Goal: Task Accomplishment & Management: Manage account settings

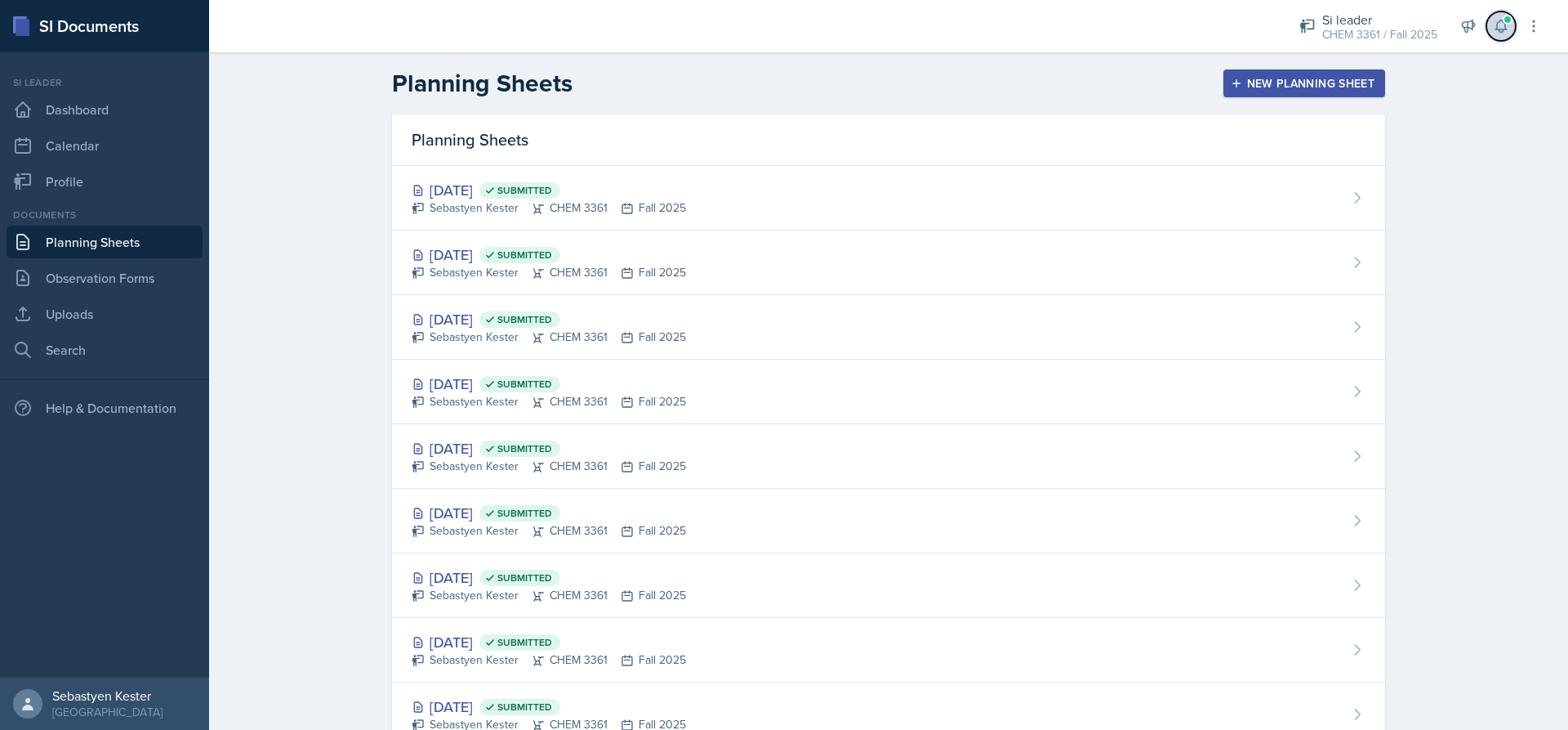
click at [1503, 30] on icon at bounding box center [1501, 27] width 11 height 12
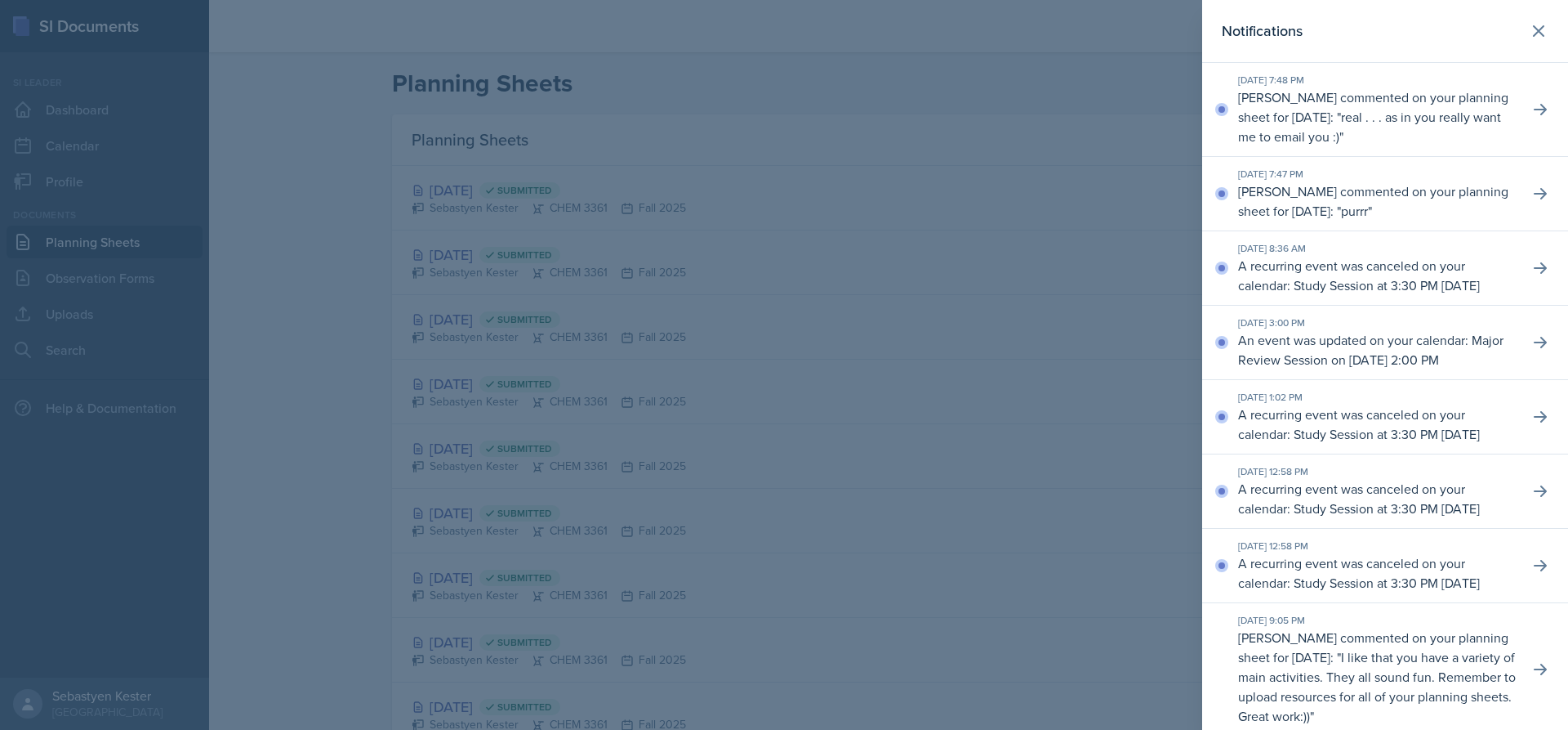
click at [1448, 111] on p "real . . . as in you really want me to email you :)" at bounding box center [1369, 127] width 263 height 37
click at [1532, 107] on icon at bounding box center [1540, 110] width 16 height 16
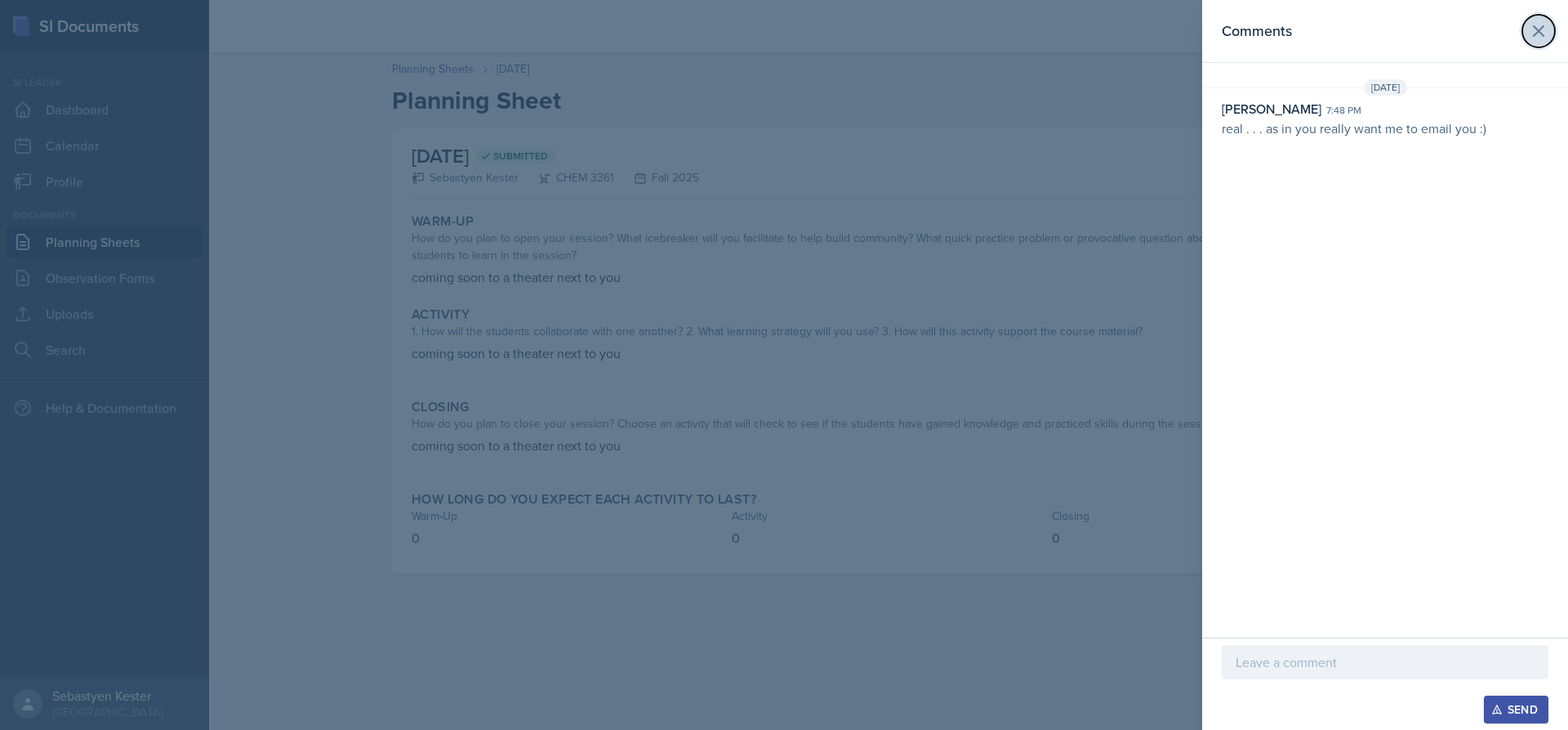
click at [1542, 32] on icon at bounding box center [1539, 31] width 19 height 19
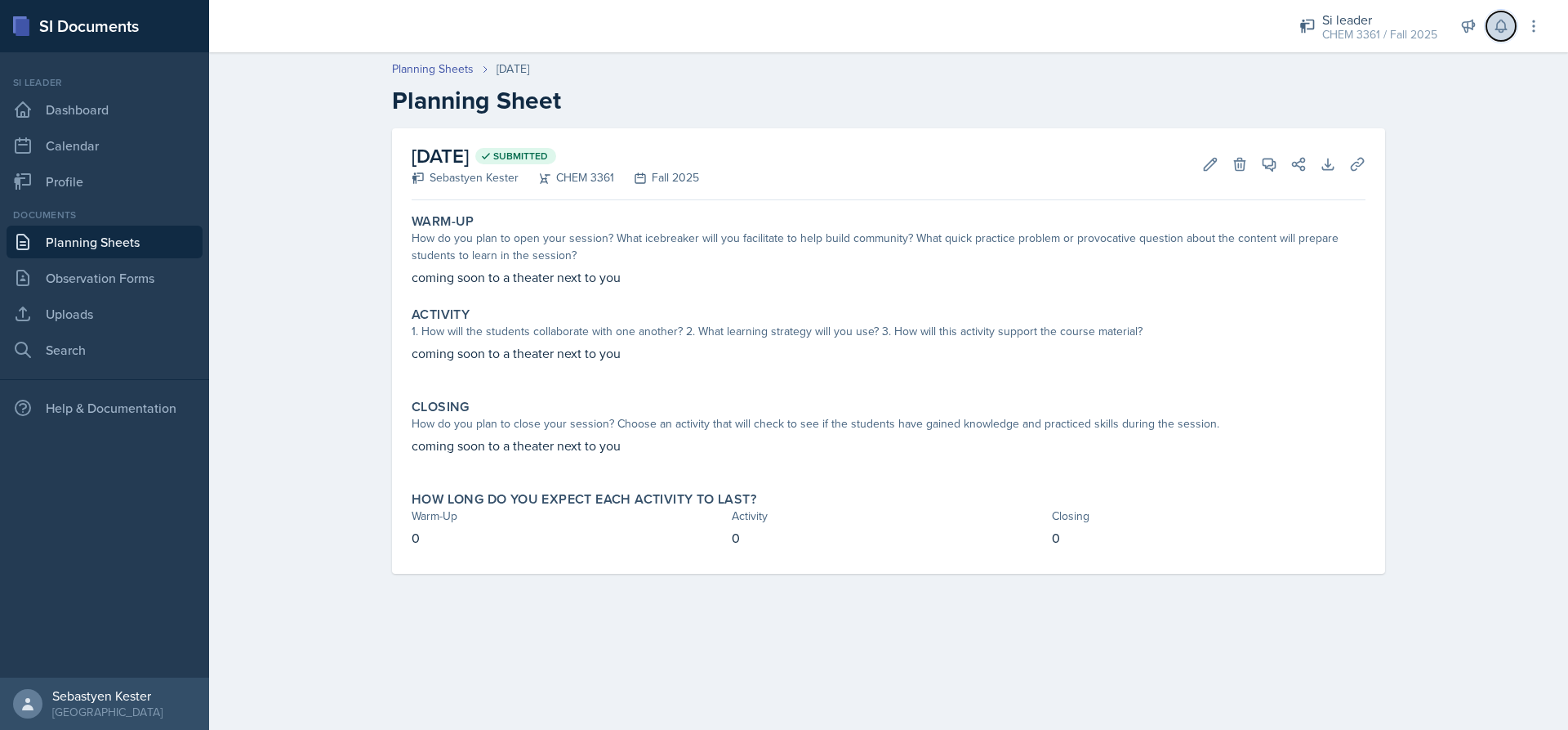
click at [1504, 28] on icon at bounding box center [1501, 26] width 16 height 16
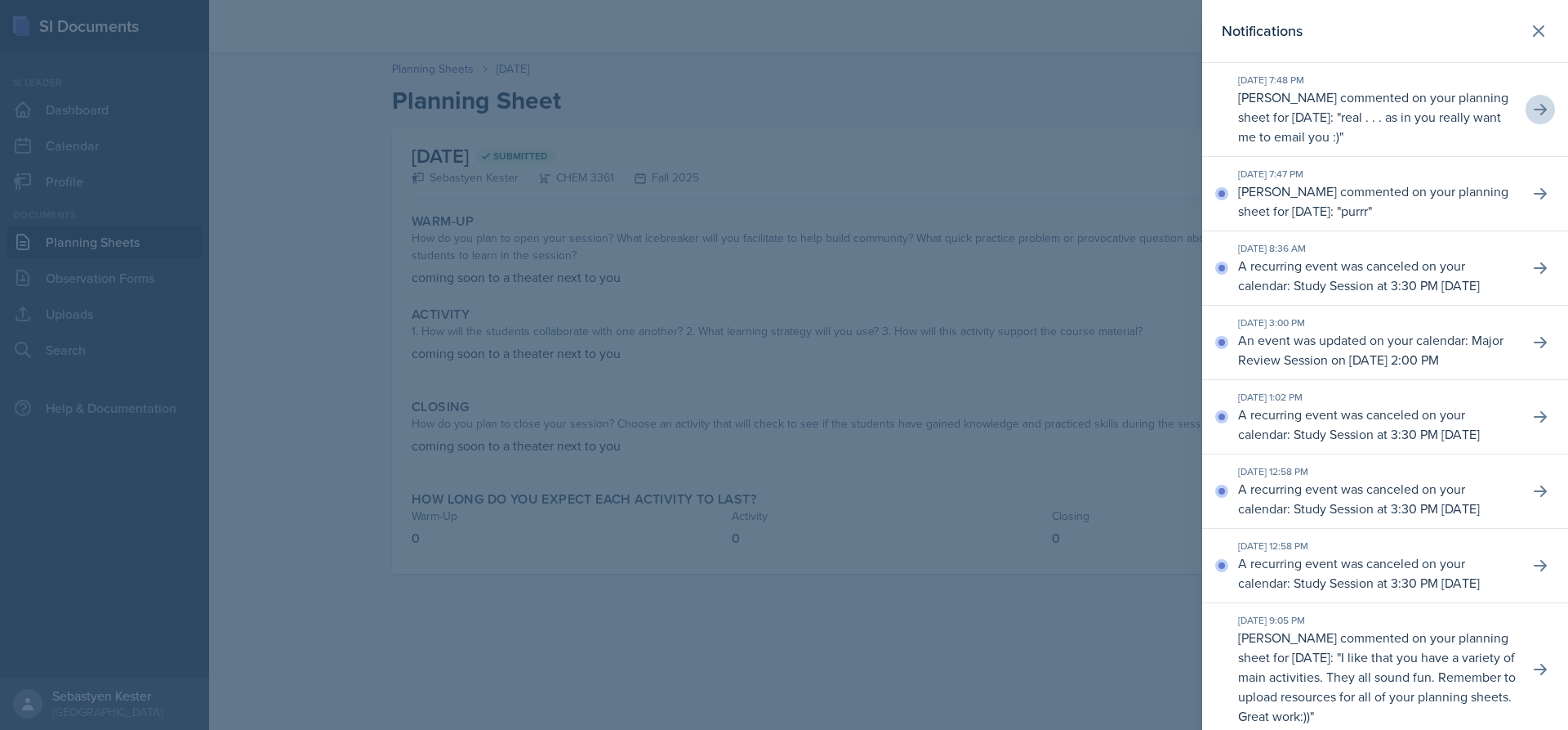
click at [756, 88] on div at bounding box center [784, 365] width 1568 height 730
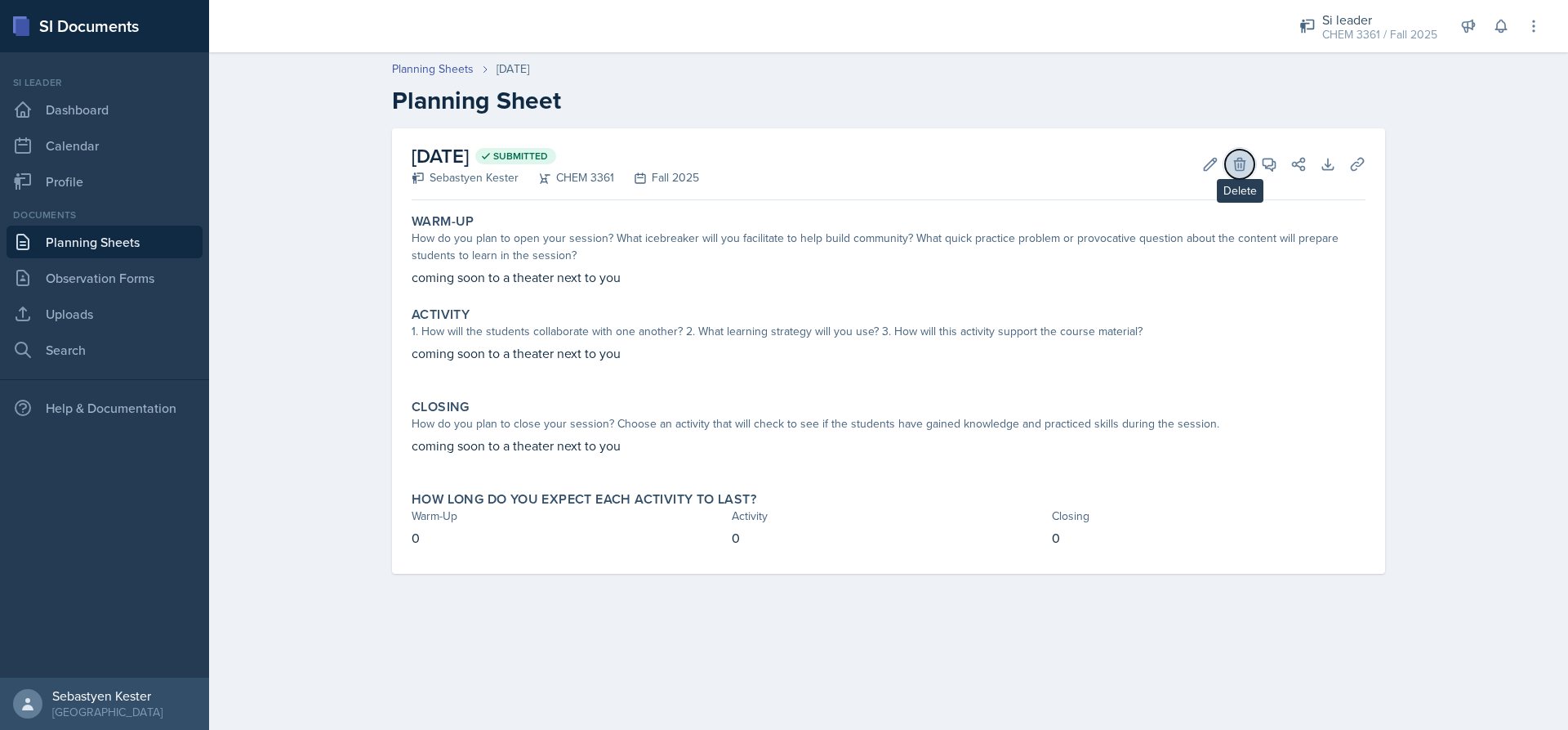
click at [1243, 163] on icon at bounding box center [1240, 164] width 16 height 16
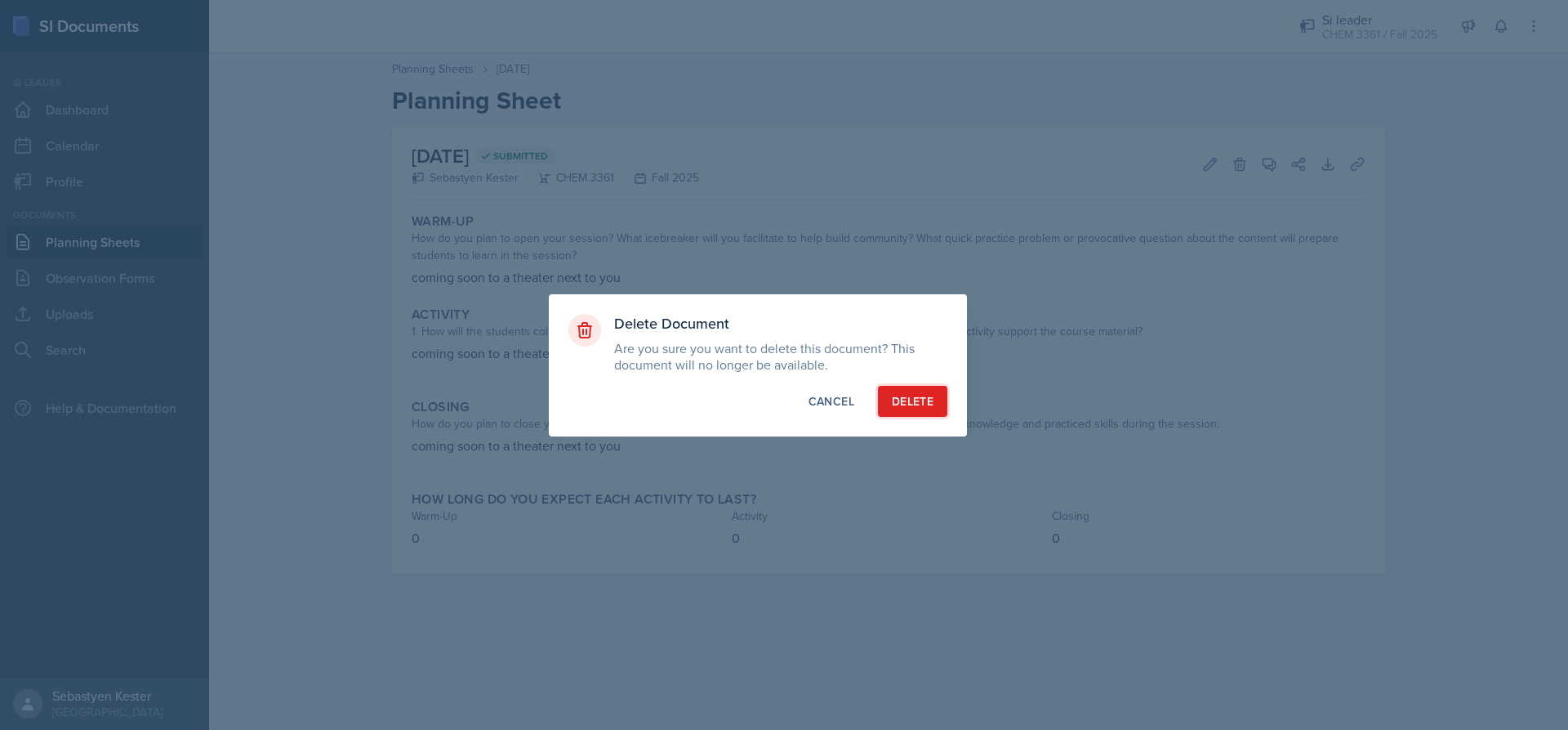
click at [905, 396] on div "Delete" at bounding box center [912, 401] width 42 height 16
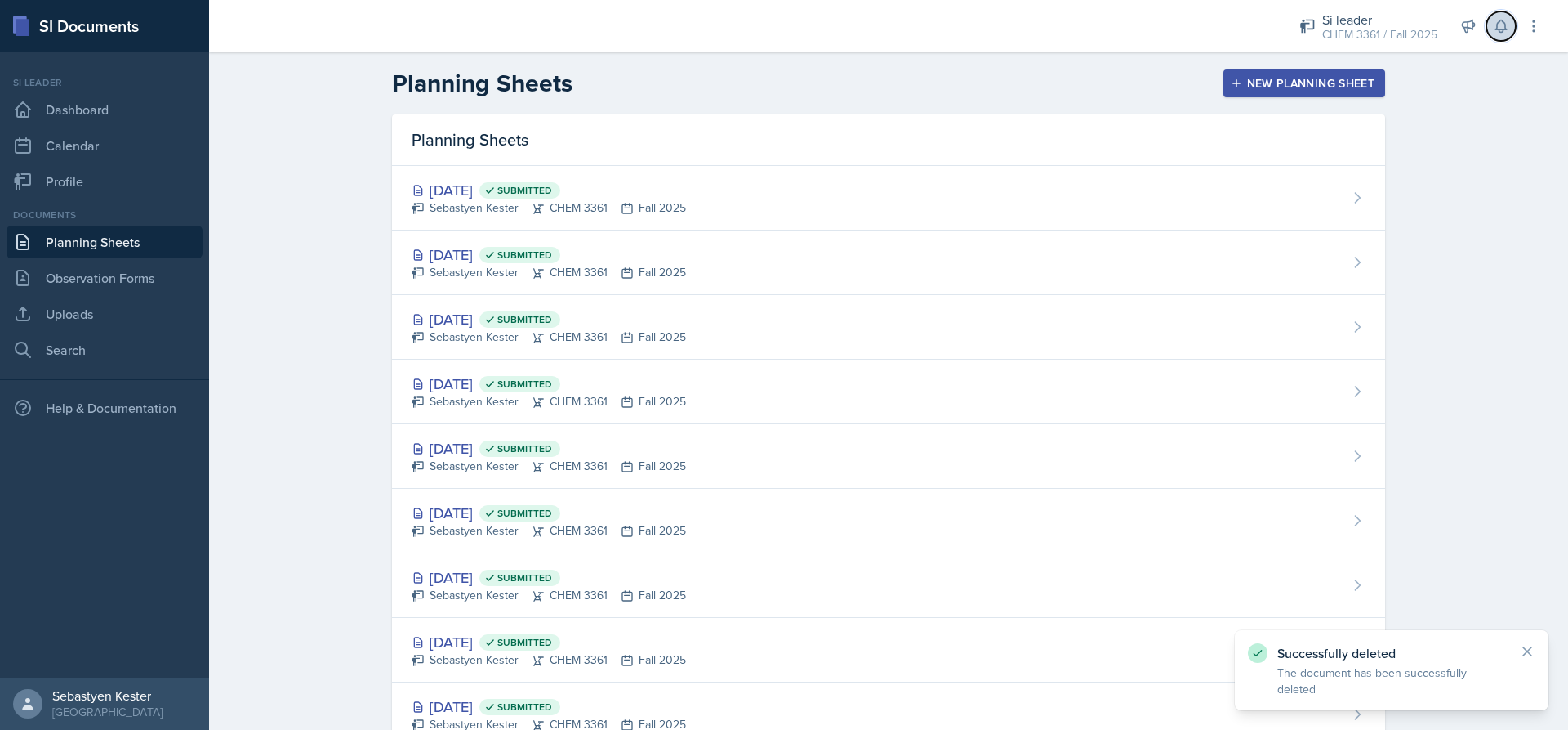
click at [1512, 23] on button at bounding box center [1501, 26] width 29 height 29
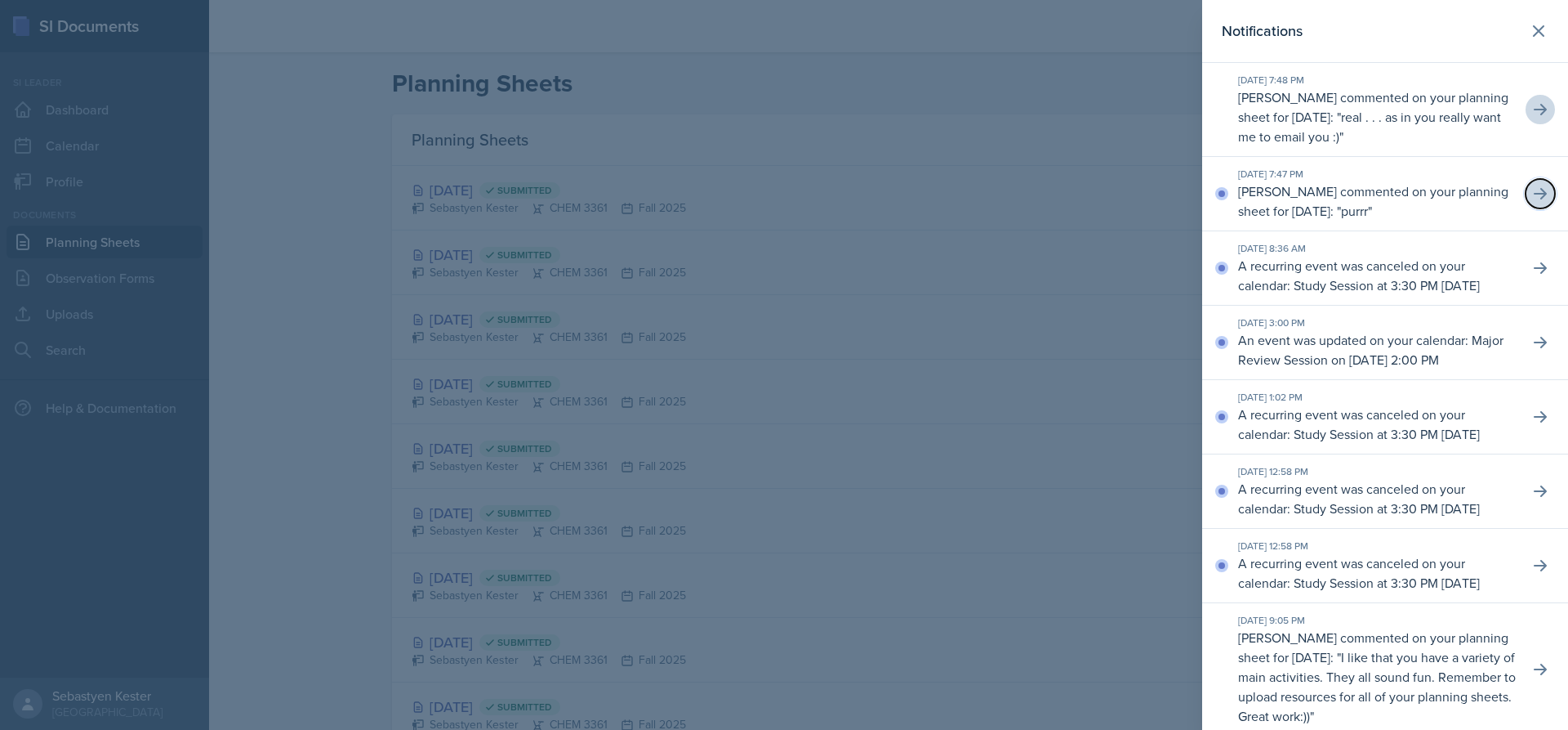
click at [1532, 200] on icon at bounding box center [1540, 194] width 16 height 16
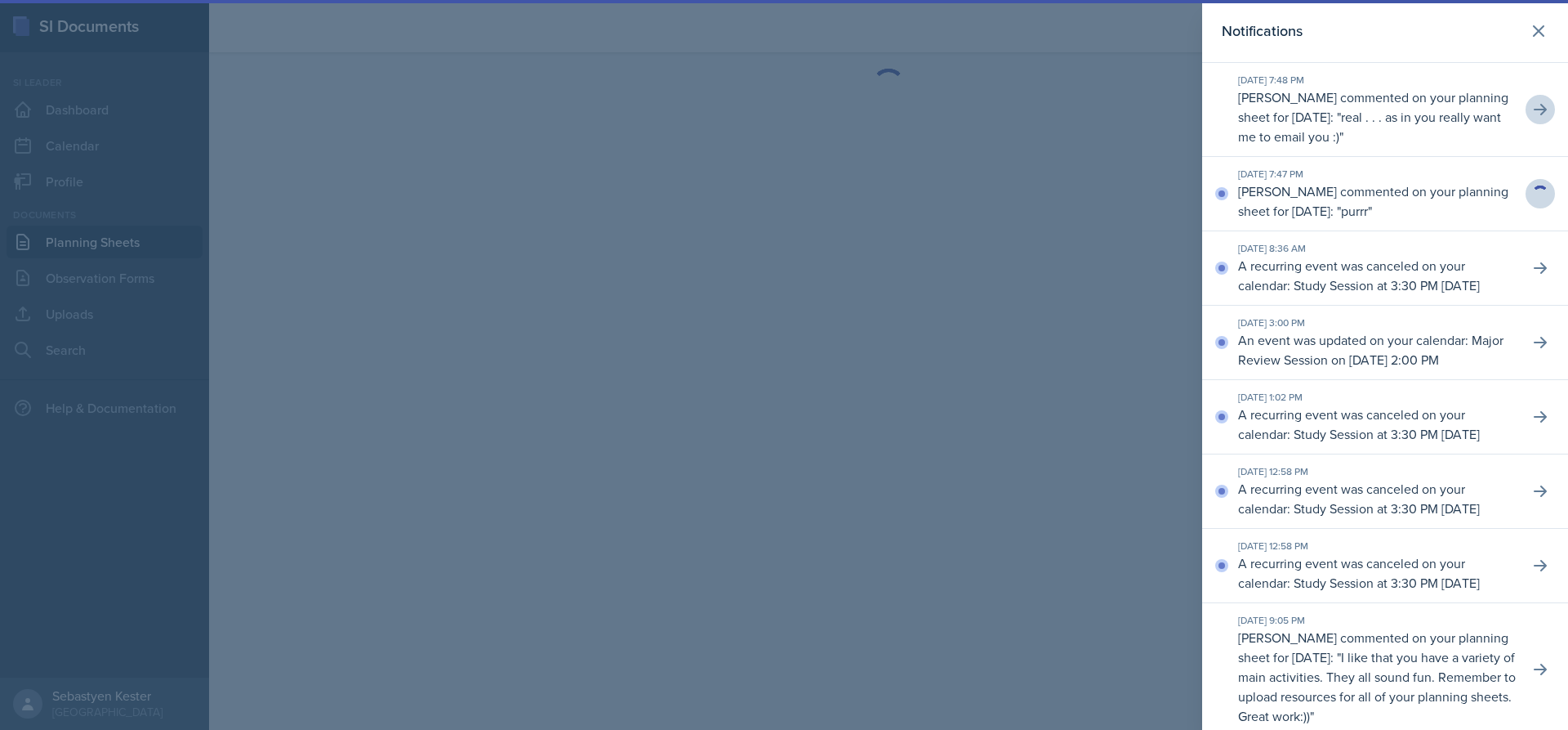
click at [1068, 283] on div at bounding box center [784, 365] width 1568 height 730
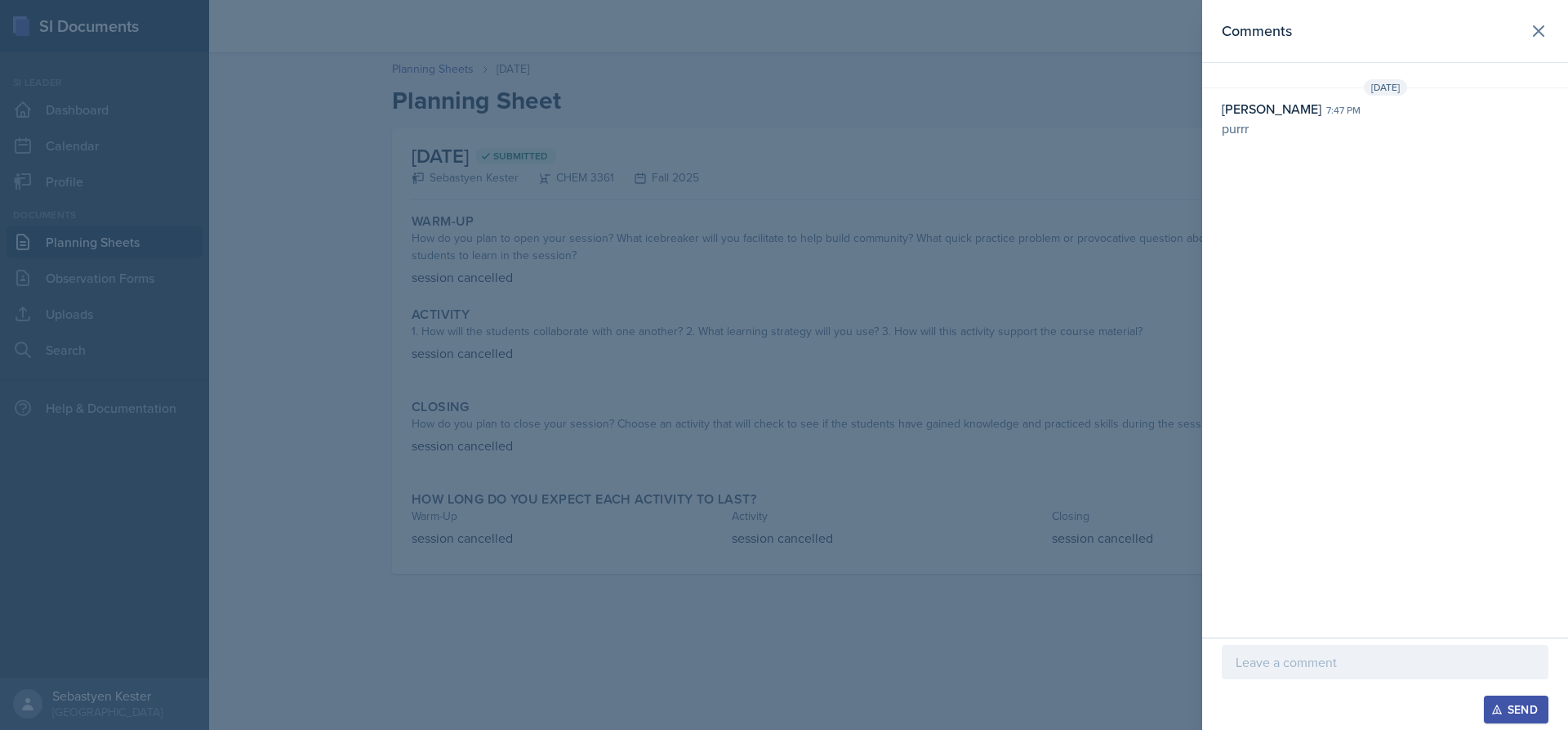
click at [1125, 175] on div at bounding box center [784, 365] width 1568 height 730
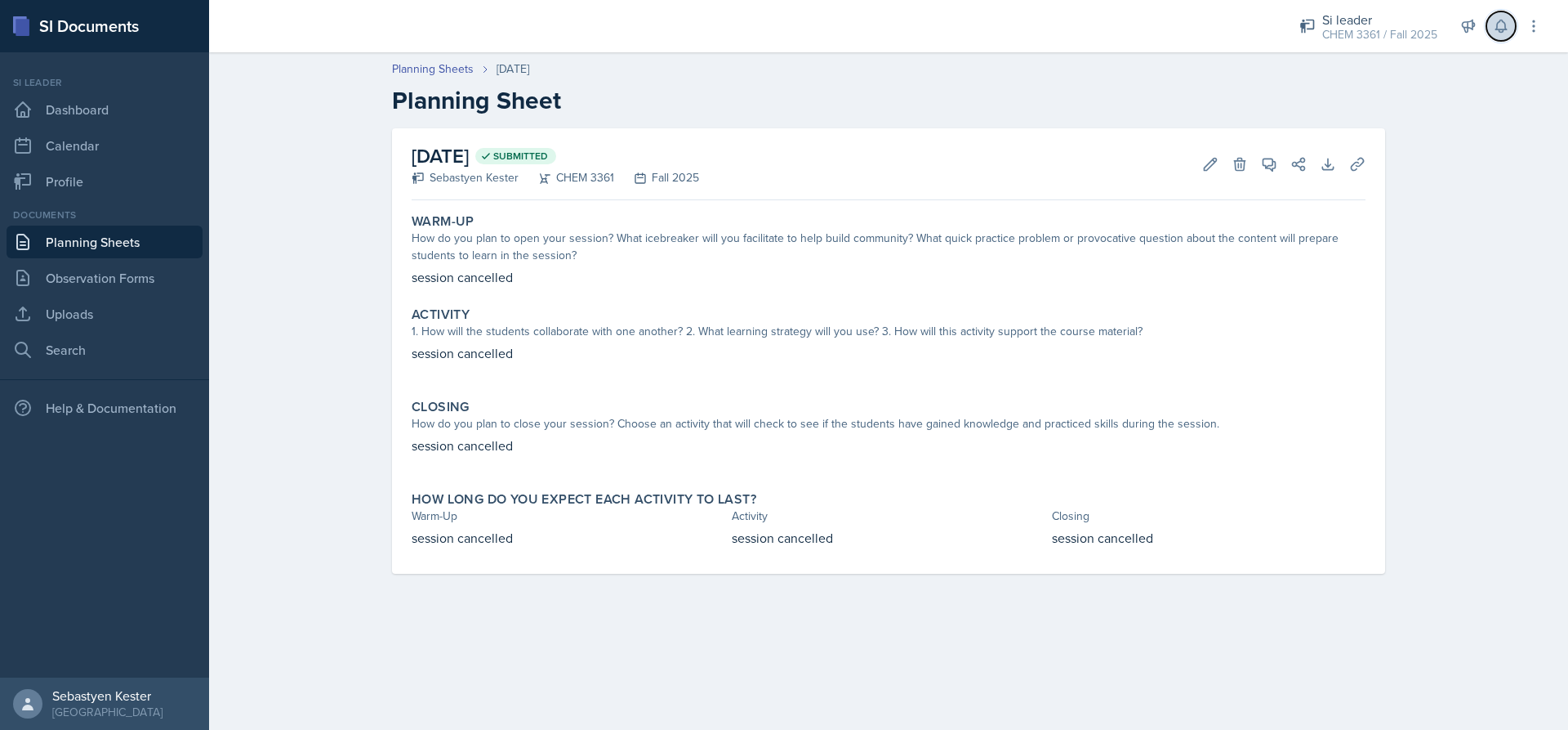
click at [1495, 27] on icon at bounding box center [1501, 26] width 16 height 16
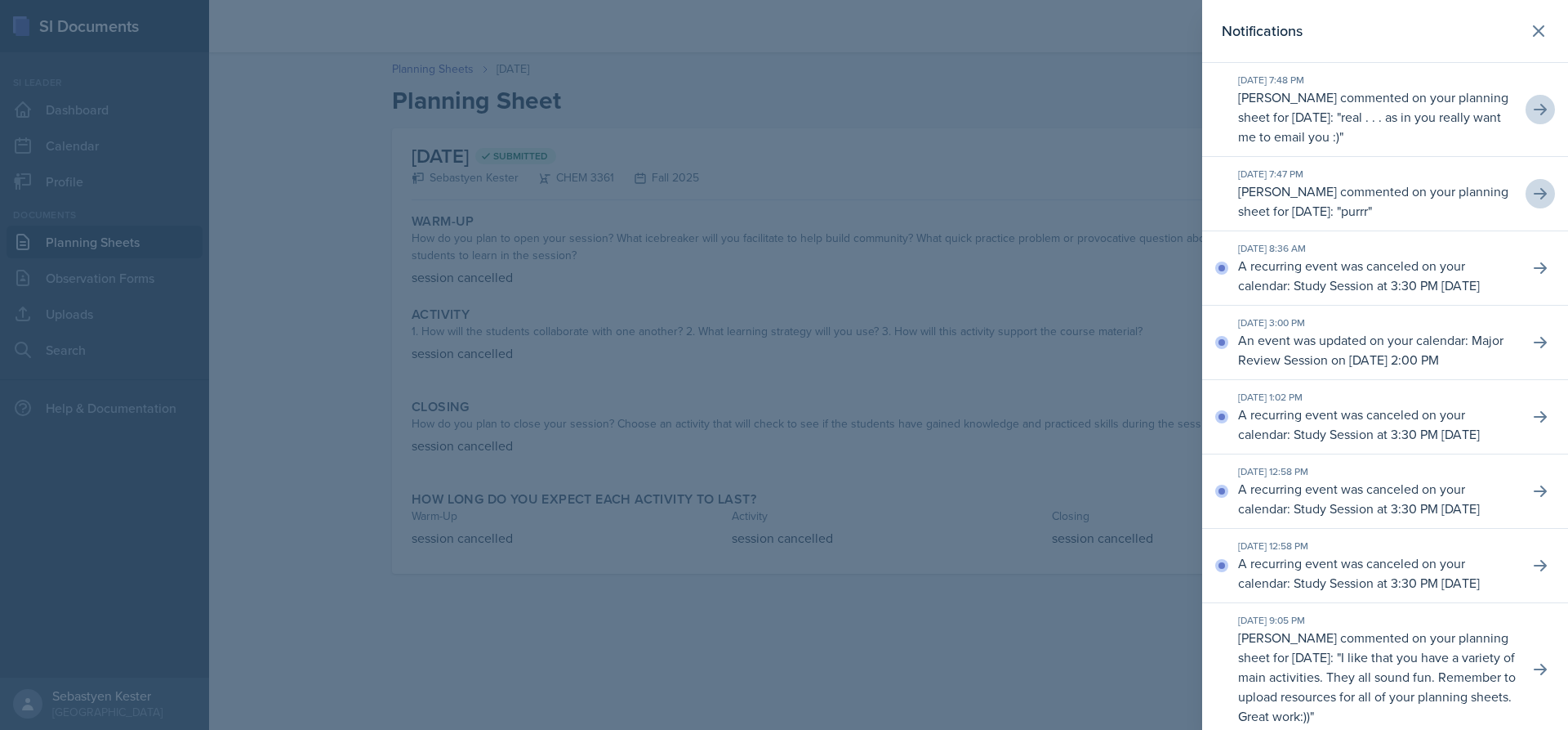
click at [838, 58] on div at bounding box center [784, 365] width 1568 height 730
